Goal: Find specific page/section: Find specific page/section

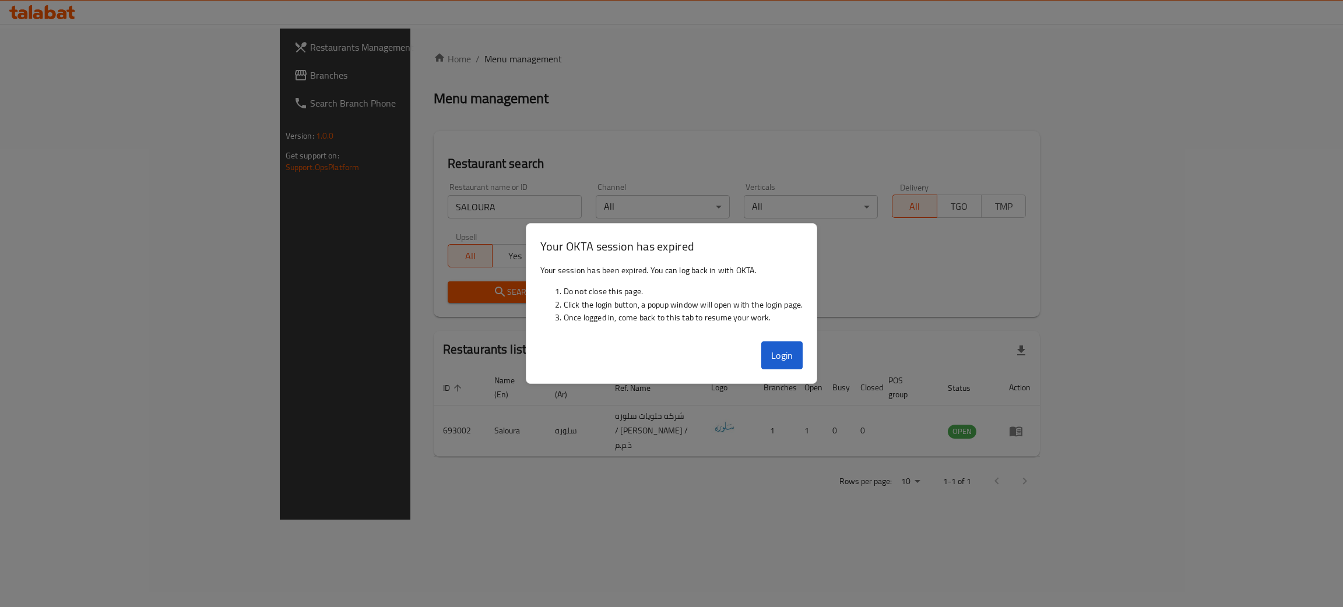
click at [788, 346] on button "Login" at bounding box center [782, 356] width 42 height 28
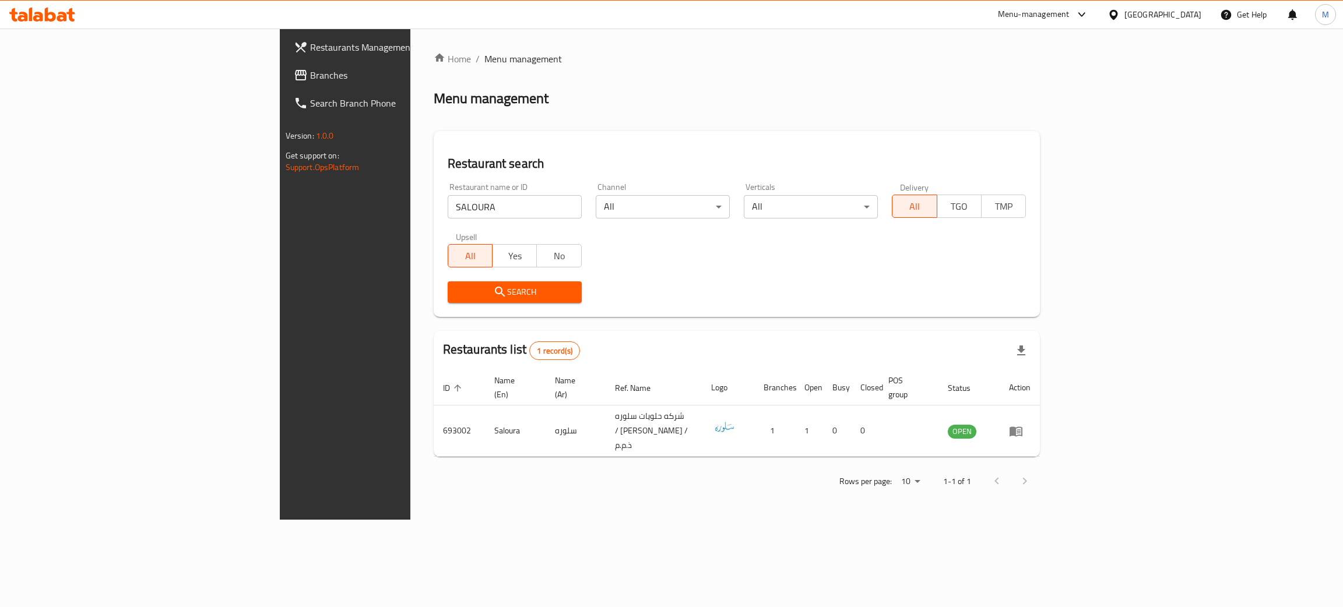
click at [448, 199] on input "SALOURA" at bounding box center [515, 206] width 134 height 23
paste input "Muscle Maker Grill"
type input "Muscle Maker Grill"
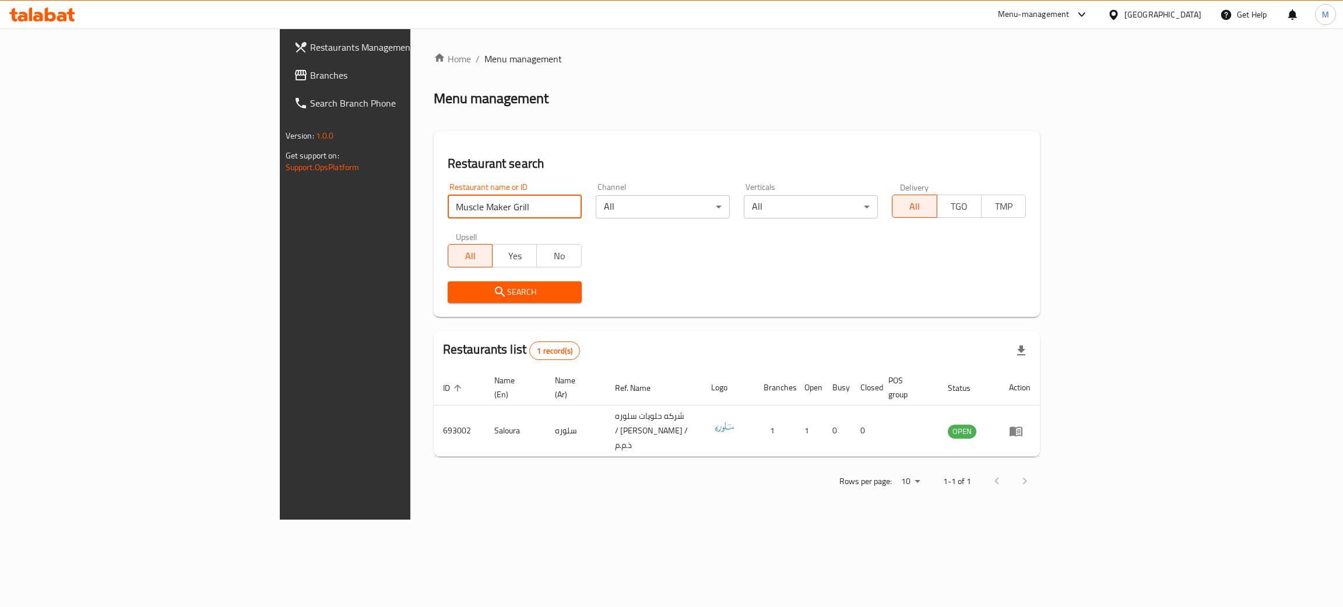
click button "Search" at bounding box center [515, 293] width 134 height 22
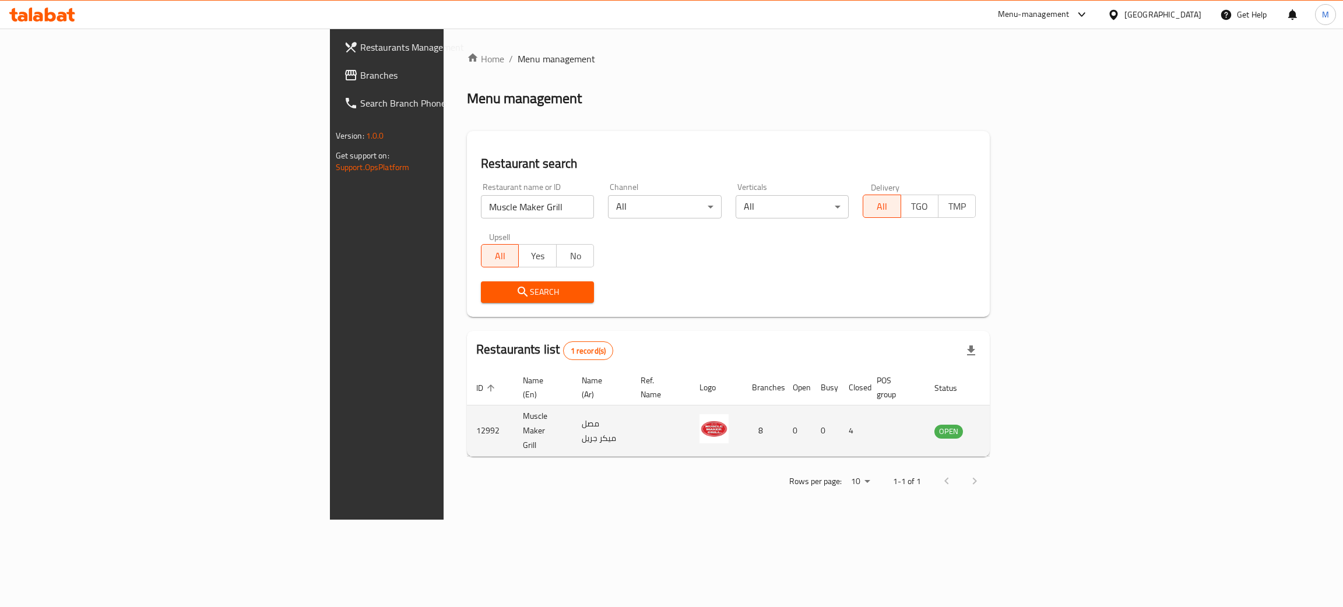
click at [514, 412] on td "Muscle Maker Grill" at bounding box center [543, 431] width 59 height 51
copy td "Muscle Maker Grill"
